Goal: Transaction & Acquisition: Purchase product/service

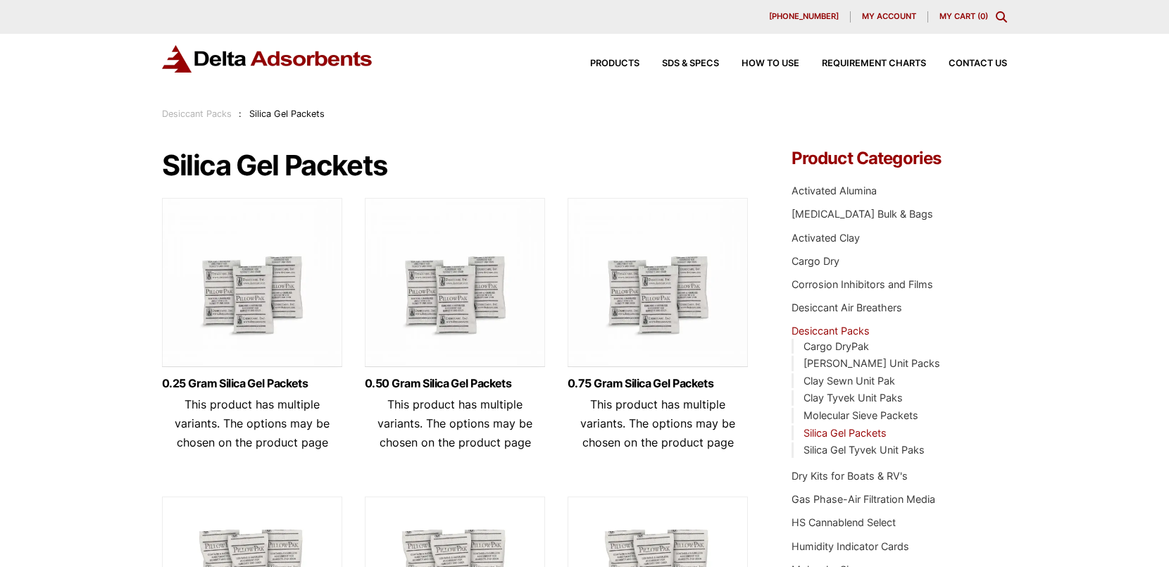
click at [193, 117] on link "Desiccant Packs" at bounding box center [197, 113] width 70 height 11
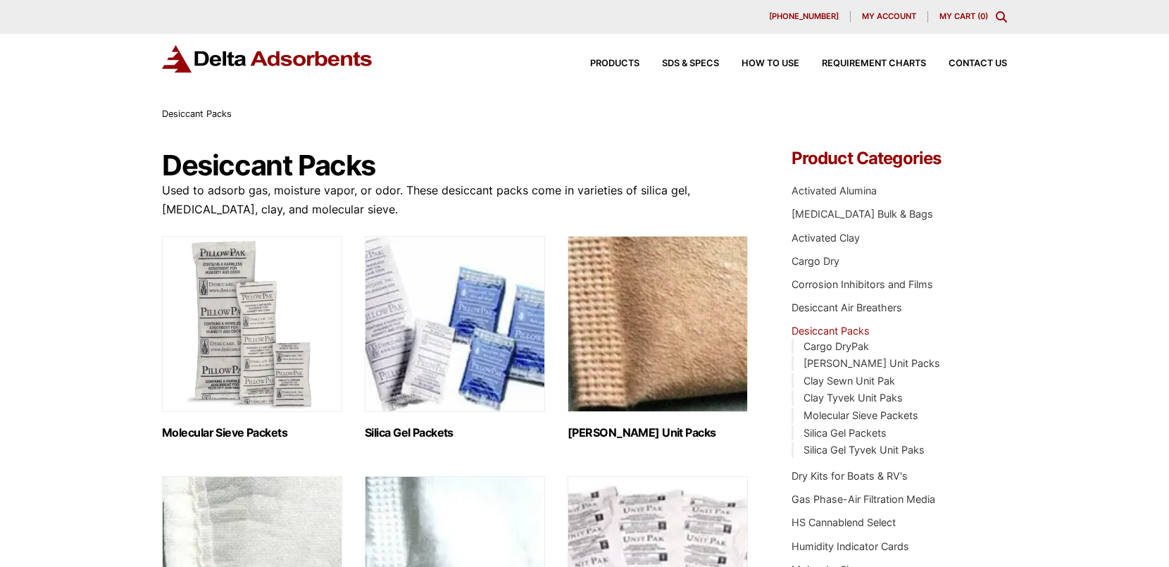
click at [494, 280] on img "Visit product category Silica Gel Packets" at bounding box center [455, 324] width 180 height 176
